Goal: Information Seeking & Learning: Find specific page/section

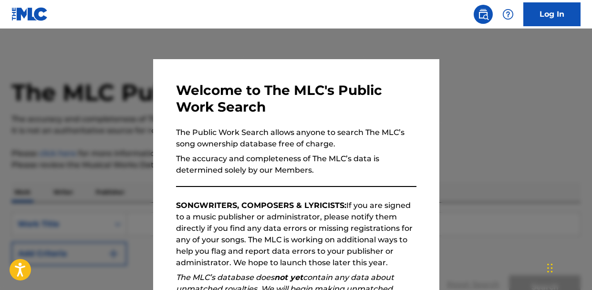
scroll to position [146, 0]
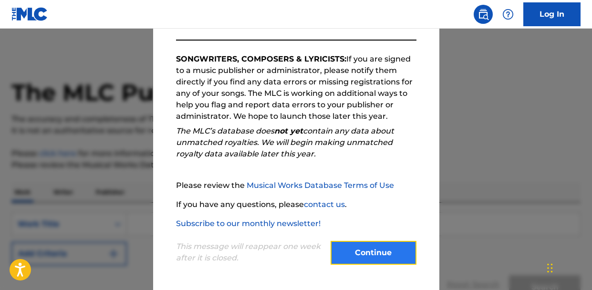
click at [372, 252] on button "Continue" at bounding box center [373, 253] width 86 height 24
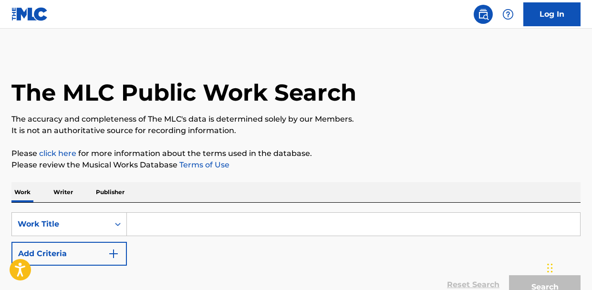
click at [165, 225] on input "Search Form" at bounding box center [353, 224] width 453 height 23
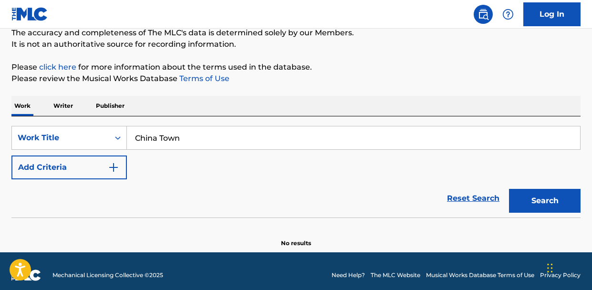
scroll to position [94, 0]
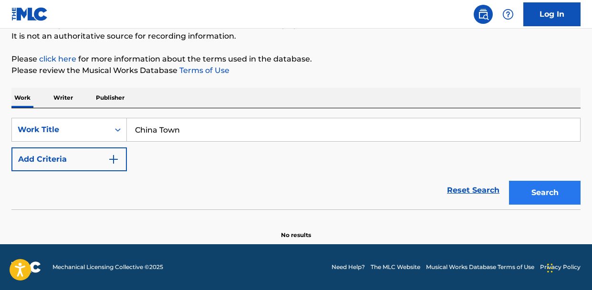
type input "China Town"
click at [538, 202] on button "Search" at bounding box center [545, 193] width 72 height 24
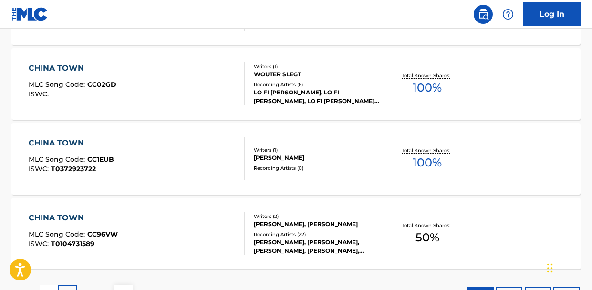
scroll to position [877, 0]
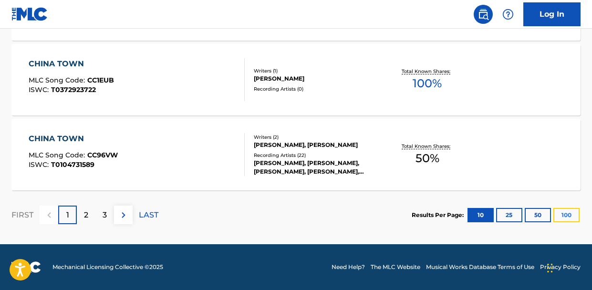
click at [565, 213] on button "100" at bounding box center [566, 215] width 26 height 14
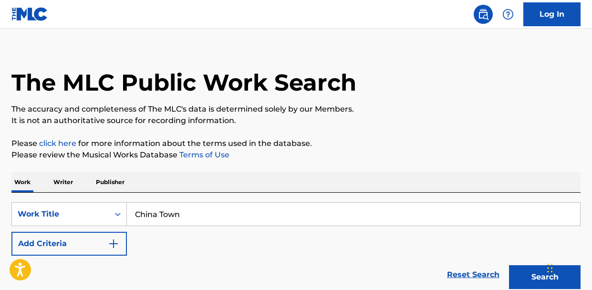
scroll to position [0, 0]
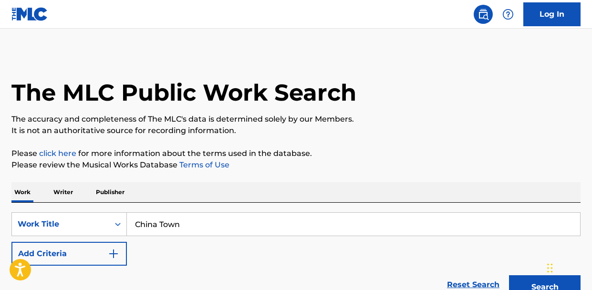
click at [64, 191] on p "Writer" at bounding box center [63, 192] width 25 height 20
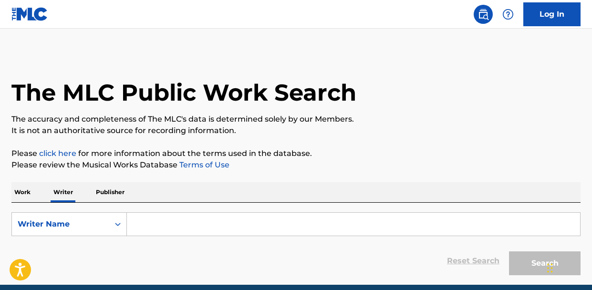
click at [25, 196] on p "Work" at bounding box center [22, 192] width 22 height 20
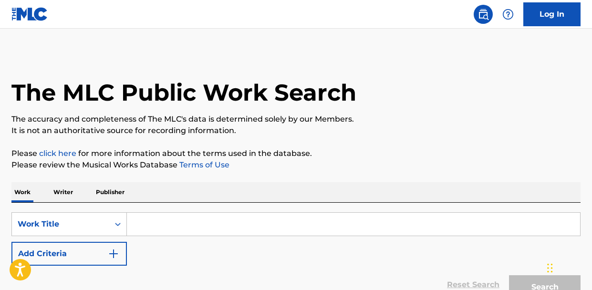
click at [147, 226] on input "Search Form" at bounding box center [353, 224] width 453 height 23
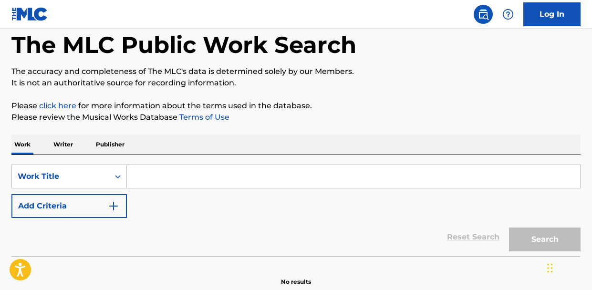
scroll to position [52, 0]
